Goal: Task Accomplishment & Management: Manage account settings

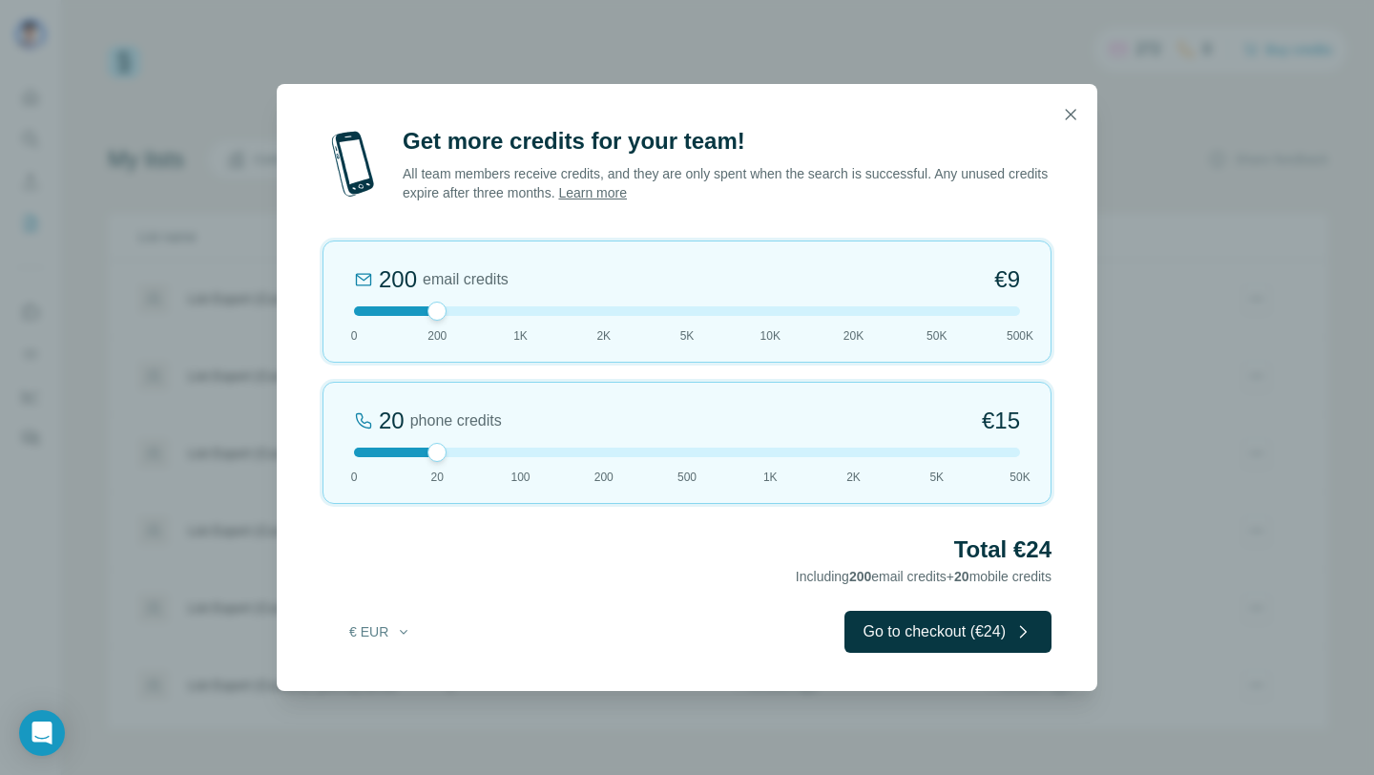
click at [1091, 127] on div at bounding box center [687, 114] width 821 height 61
click at [1075, 120] on icon "button" at bounding box center [1070, 114] width 19 height 19
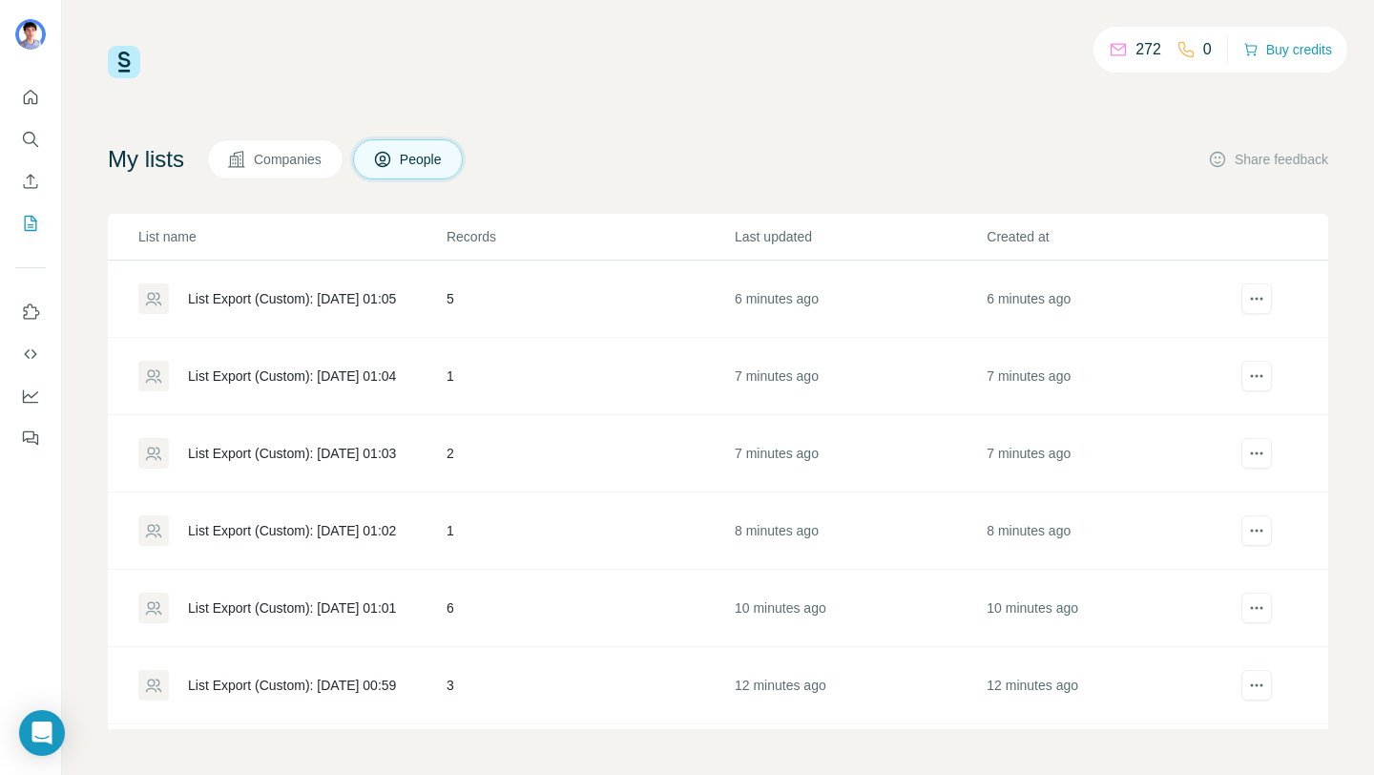
scroll to position [304, 0]
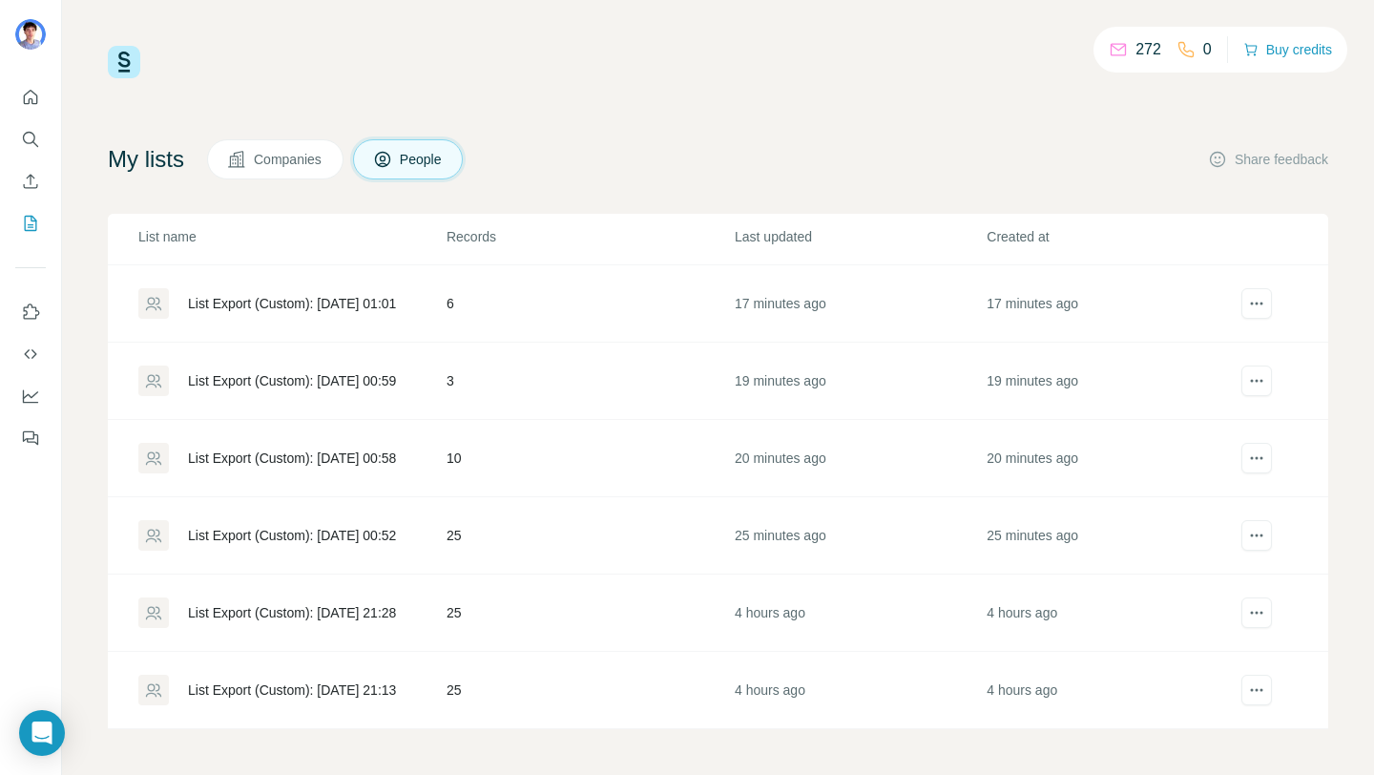
click at [368, 539] on div "List Export (Custom): [DATE] 00:52" at bounding box center [292, 535] width 208 height 19
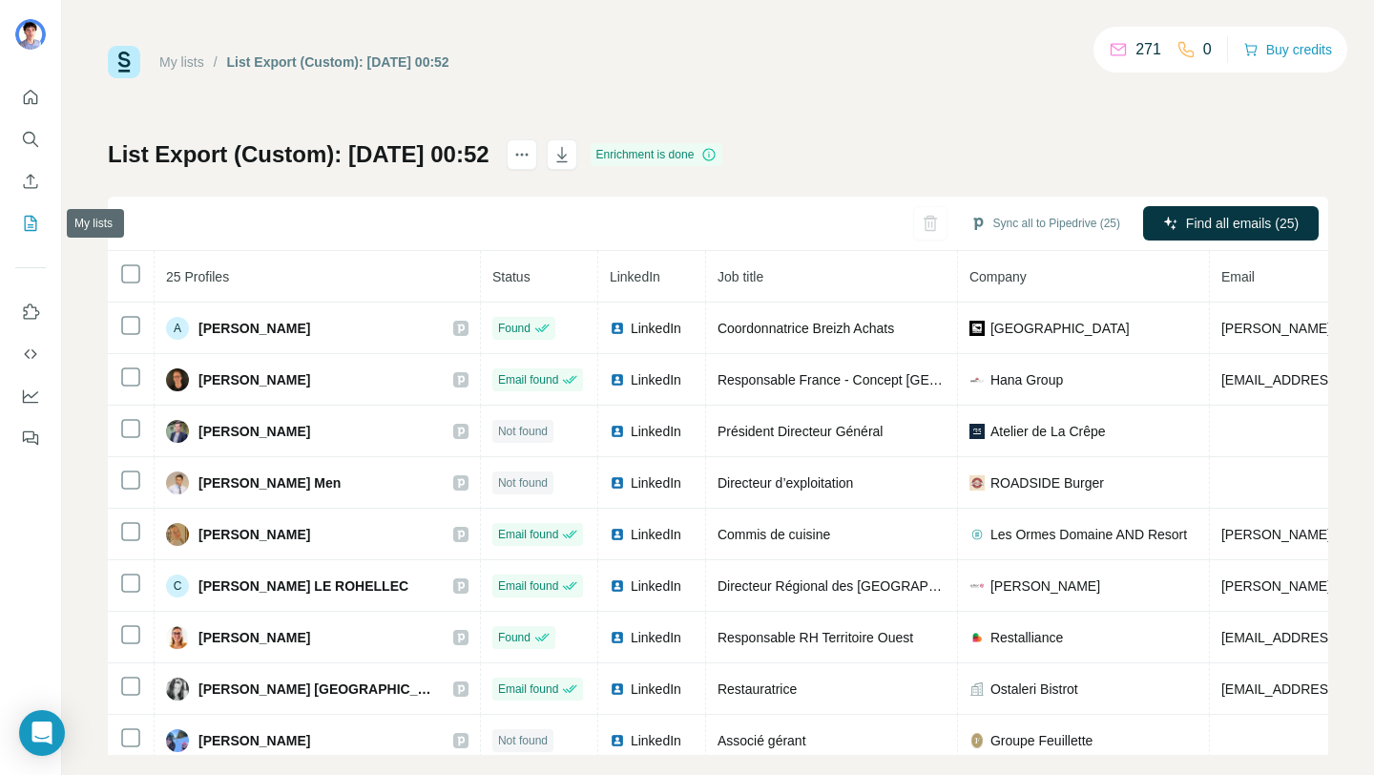
click at [25, 226] on icon "My lists" at bounding box center [31, 223] width 12 height 15
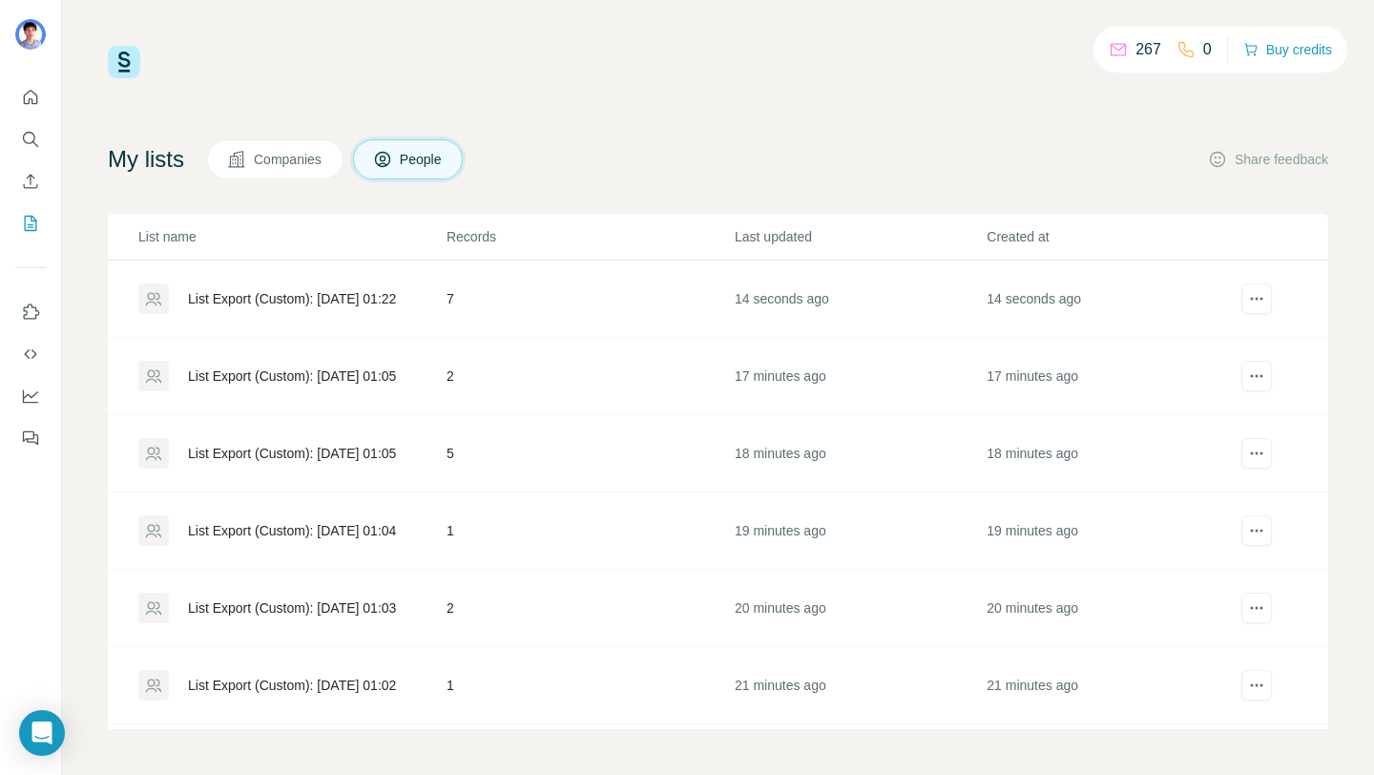
click at [318, 290] on div "List Export (Custom): [DATE] 01:22" at bounding box center [292, 298] width 208 height 19
